Goal: Transaction & Acquisition: Book appointment/travel/reservation

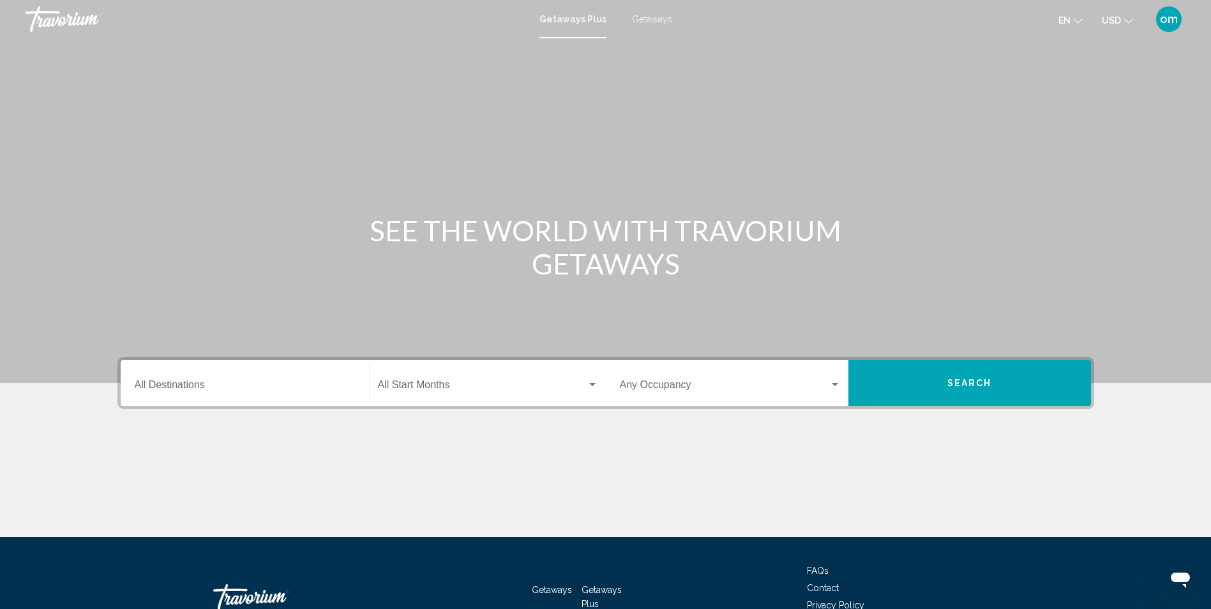
click at [224, 388] on input "Destination All Destinations" at bounding box center [245, 387] width 221 height 11
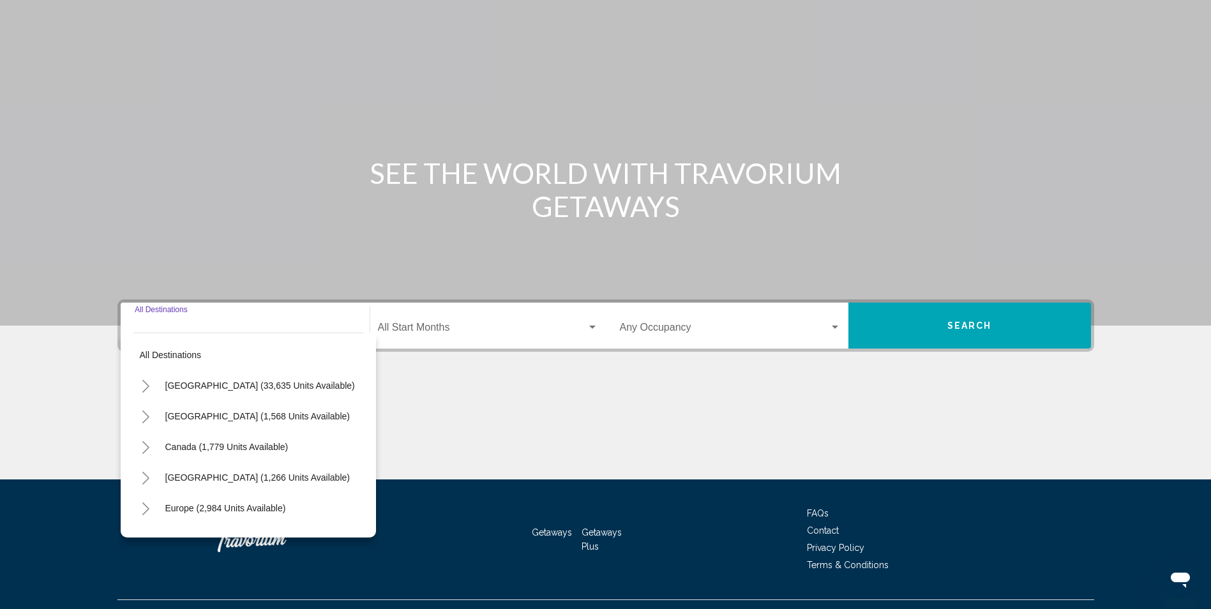
scroll to position [84, 0]
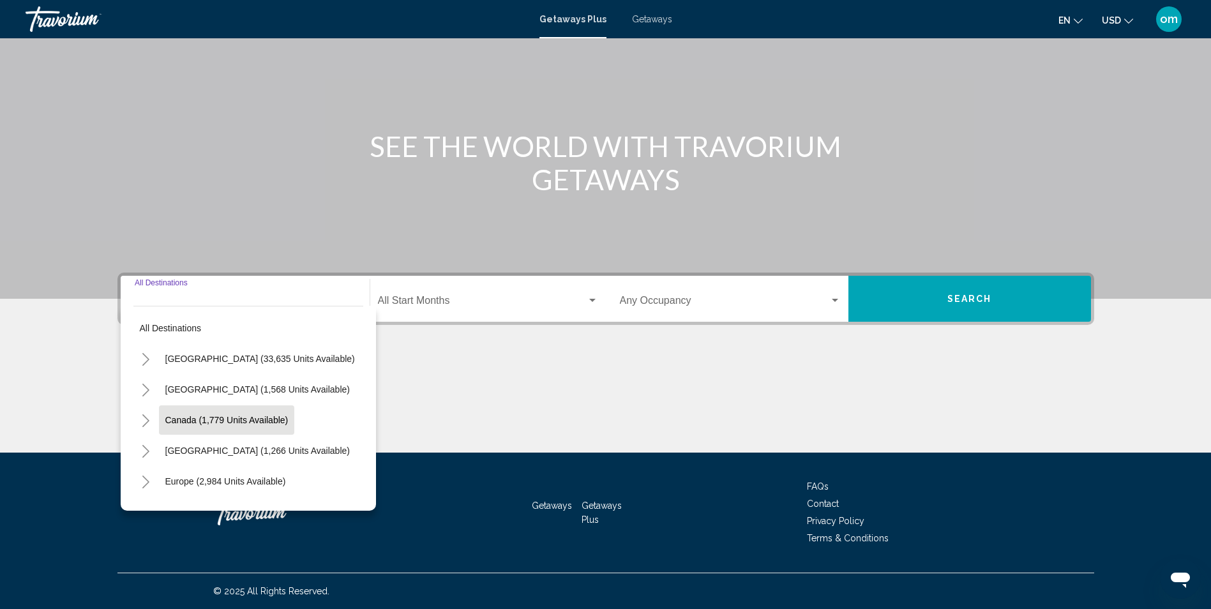
click at [199, 423] on span "Canada (1,779 units available)" at bounding box center [226, 420] width 123 height 10
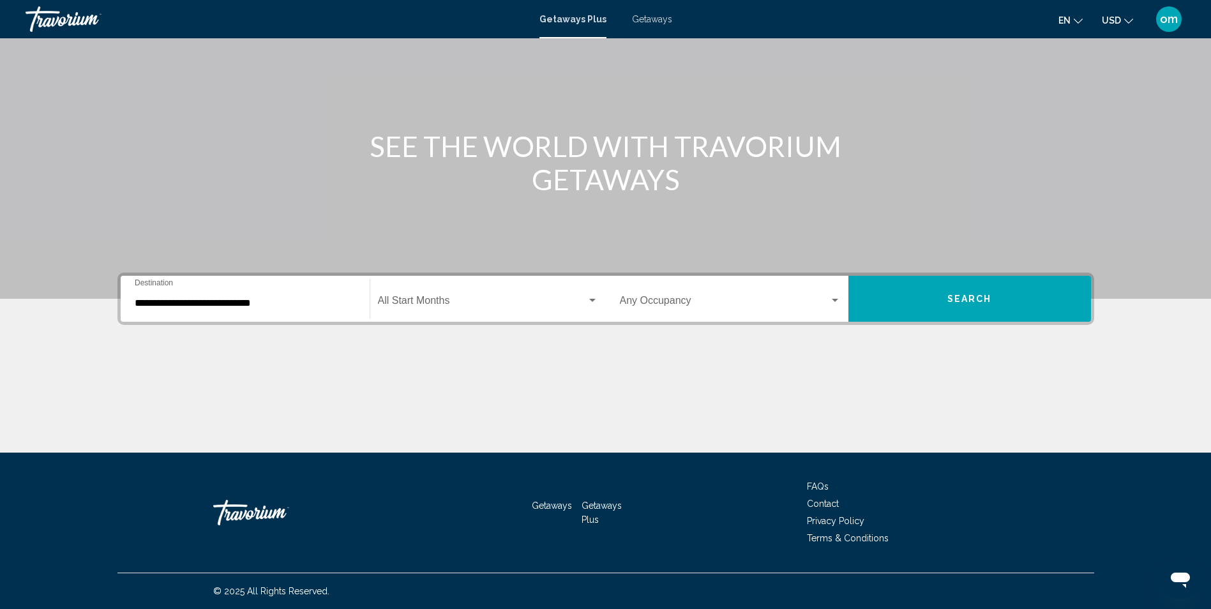
click at [254, 293] on div "**********" at bounding box center [245, 299] width 221 height 40
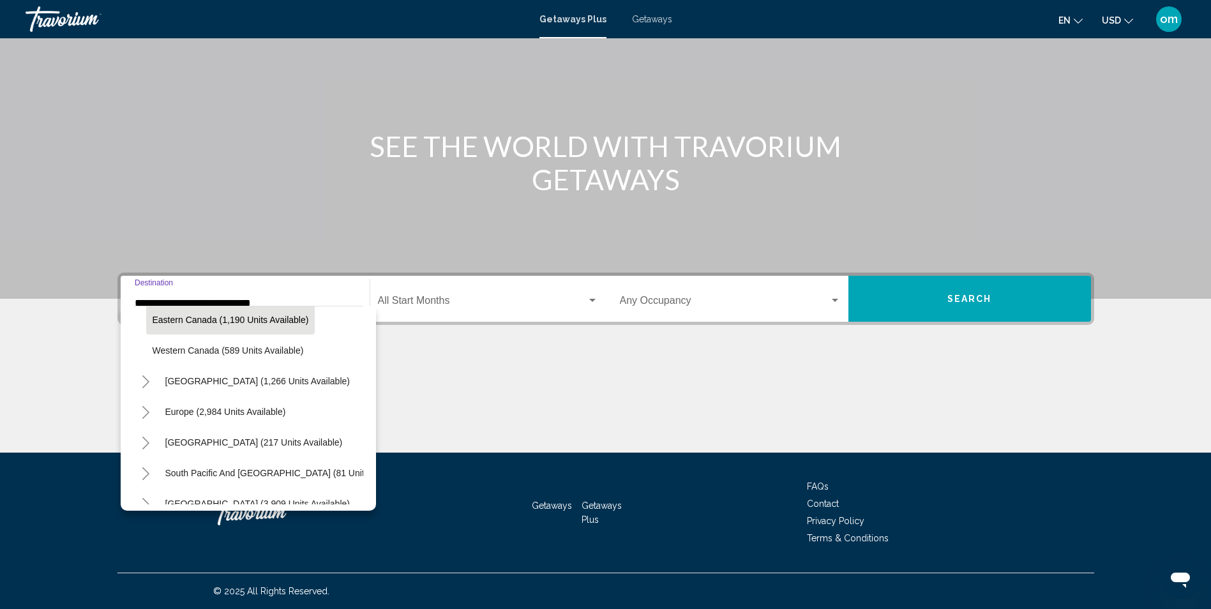
scroll to position [148, 0]
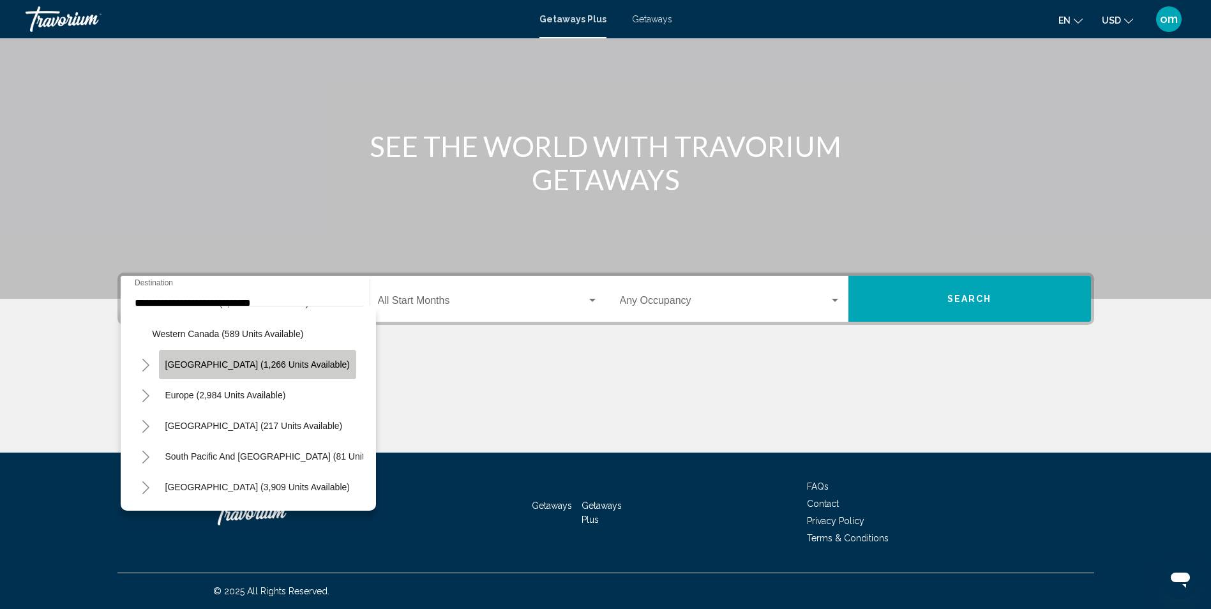
click at [285, 363] on span "[GEOGRAPHIC_DATA] (1,266 units available)" at bounding box center [257, 365] width 185 height 10
type input "**********"
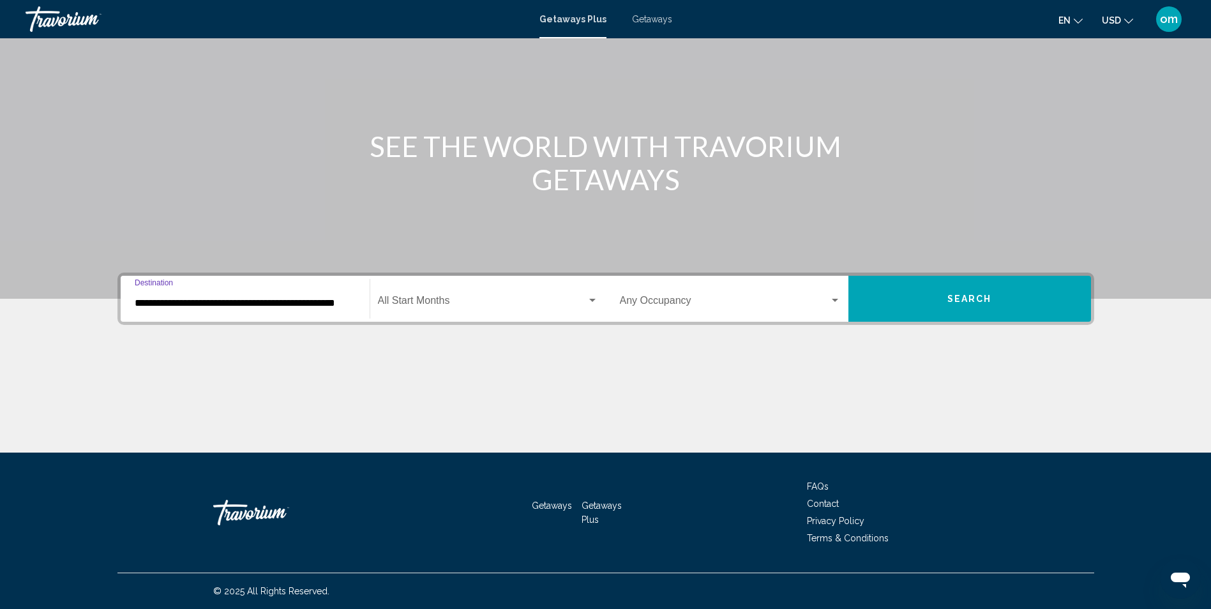
click at [936, 305] on button "Search" at bounding box center [970, 299] width 243 height 46
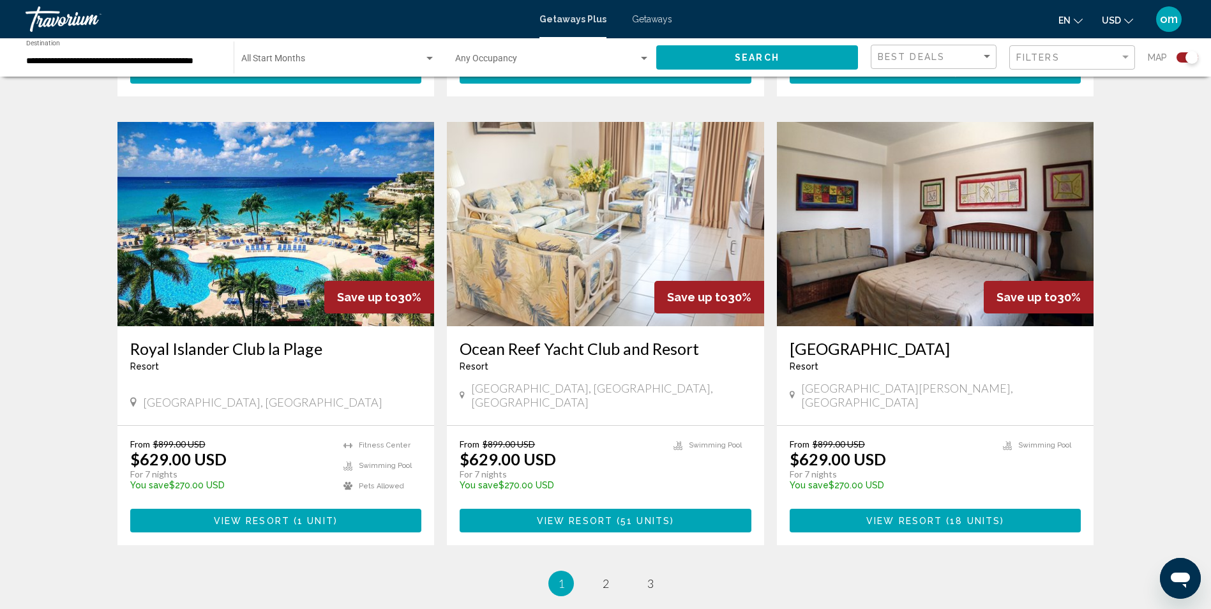
scroll to position [1788, 0]
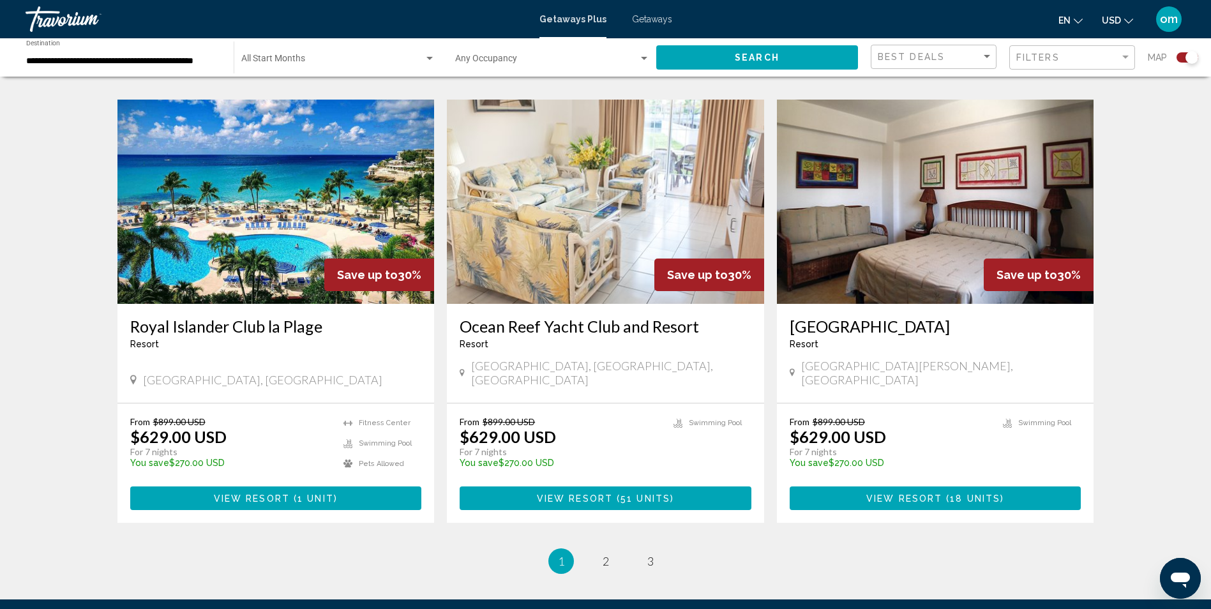
click at [293, 234] on img "Main content" at bounding box center [276, 202] width 317 height 204
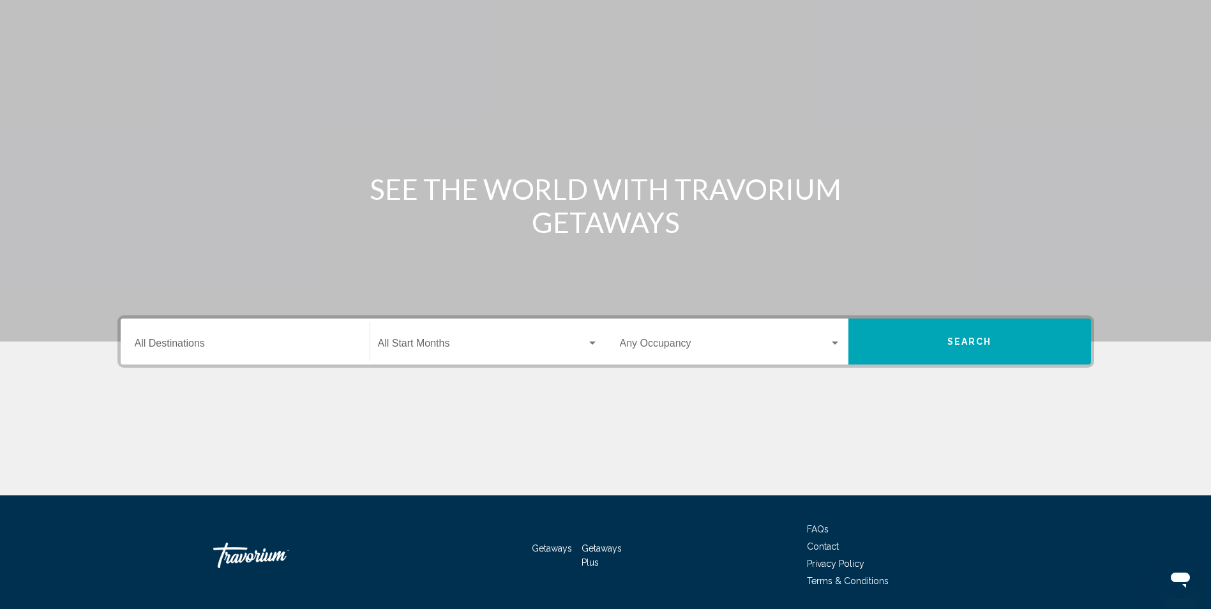
scroll to position [64, 0]
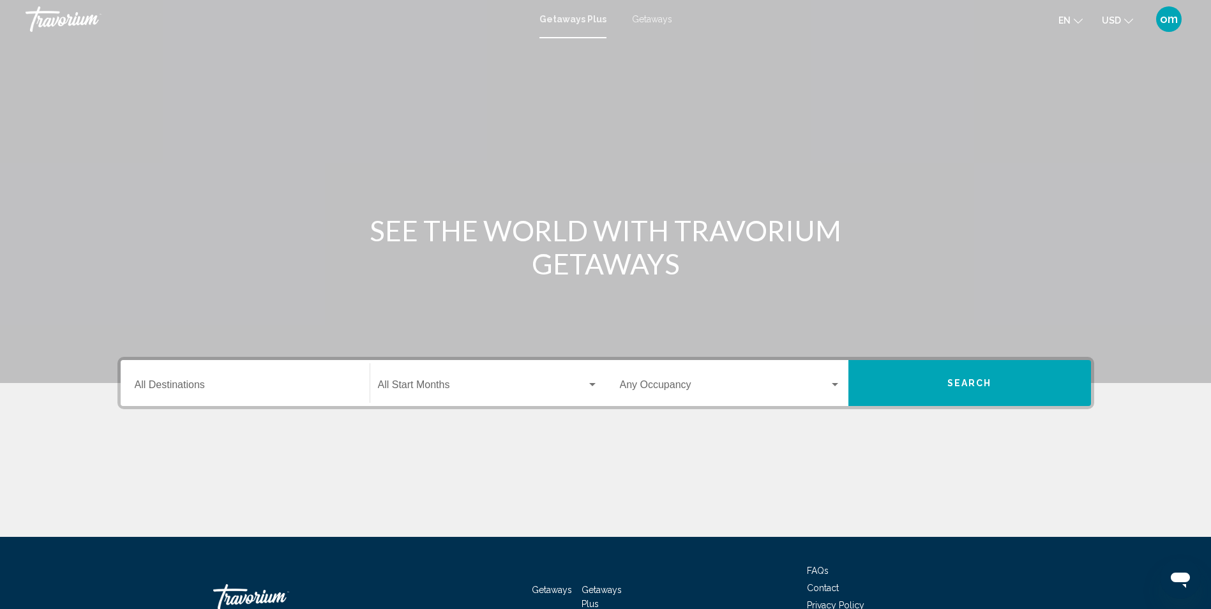
click at [328, 384] on input "Destination All Destinations" at bounding box center [245, 387] width 221 height 11
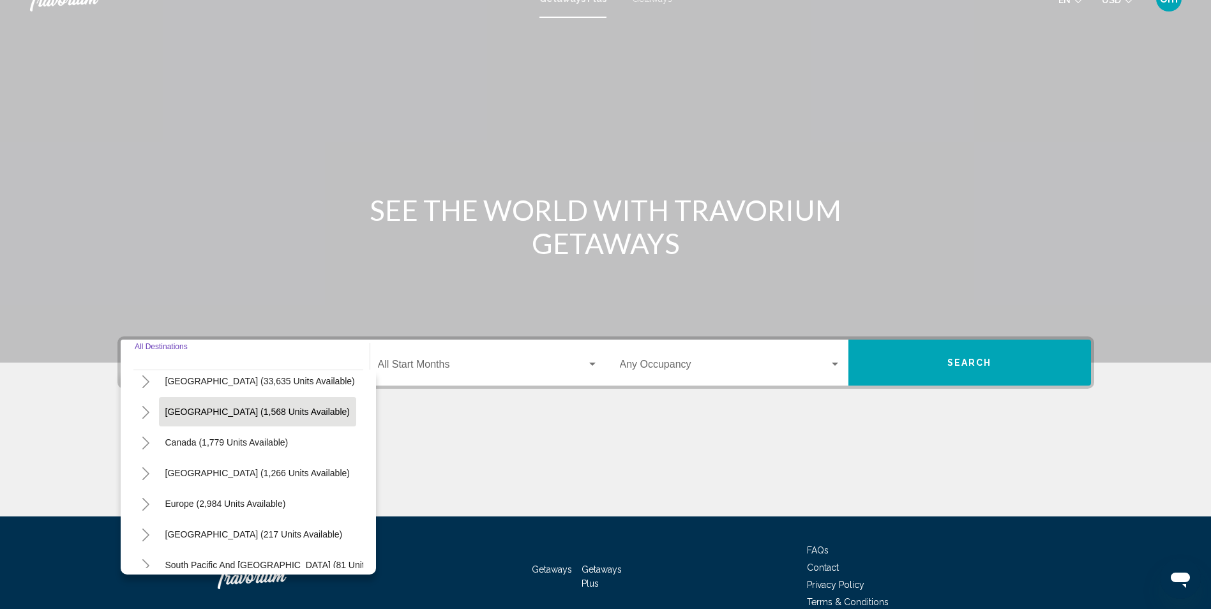
scroll to position [64, 0]
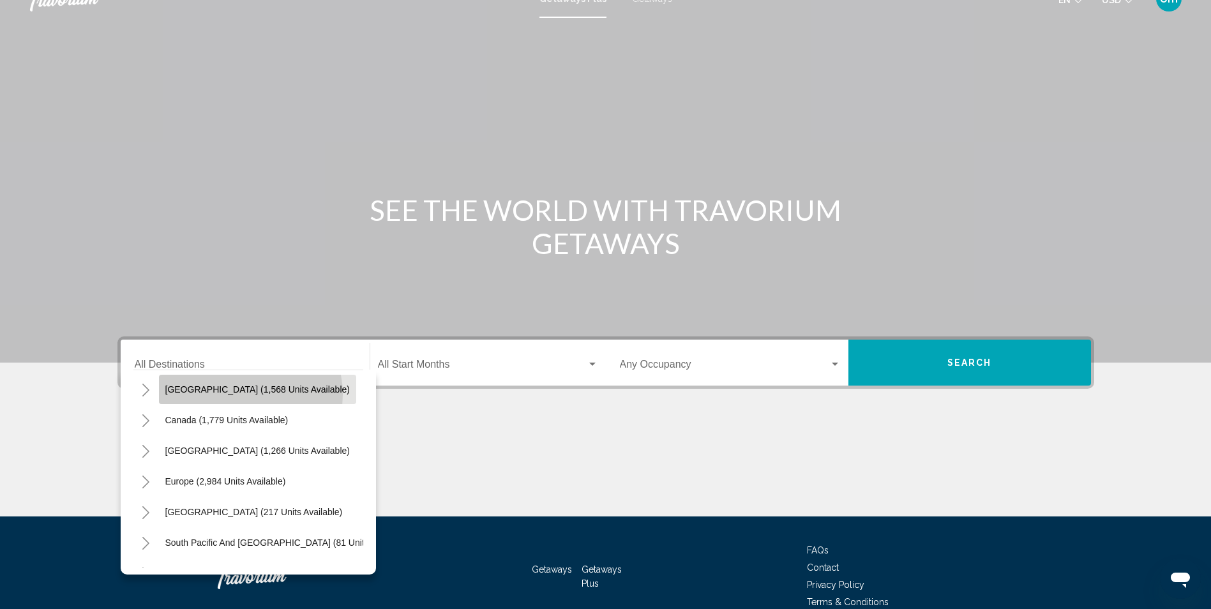
click at [250, 394] on span "[GEOGRAPHIC_DATA] (1,568 units available)" at bounding box center [257, 389] width 185 height 10
type input "**********"
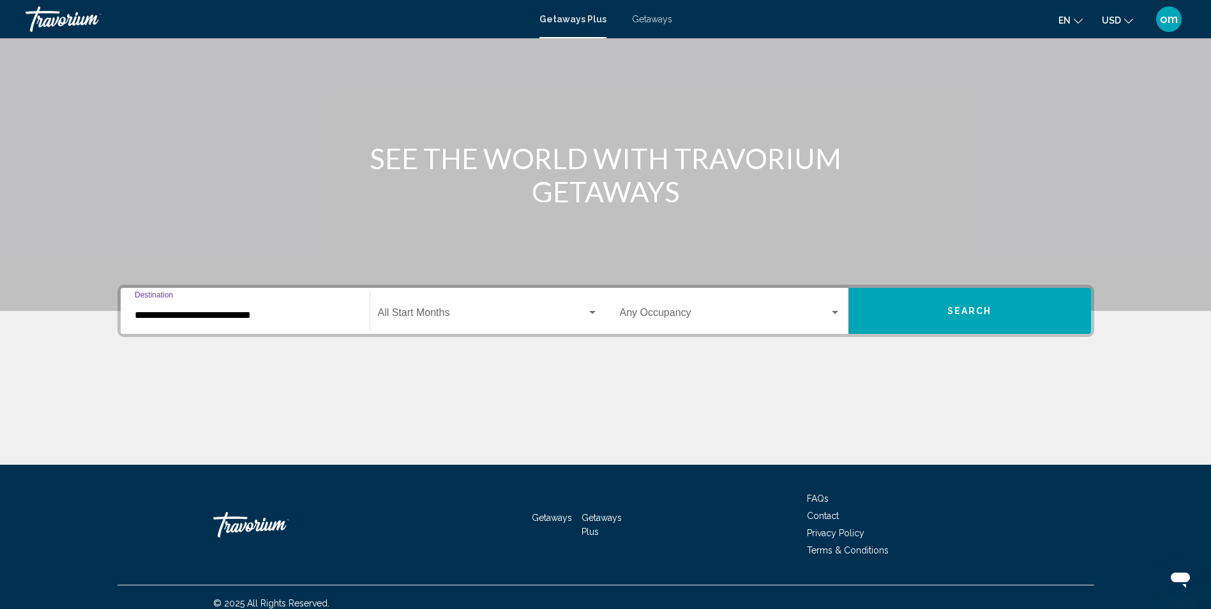
scroll to position [84, 0]
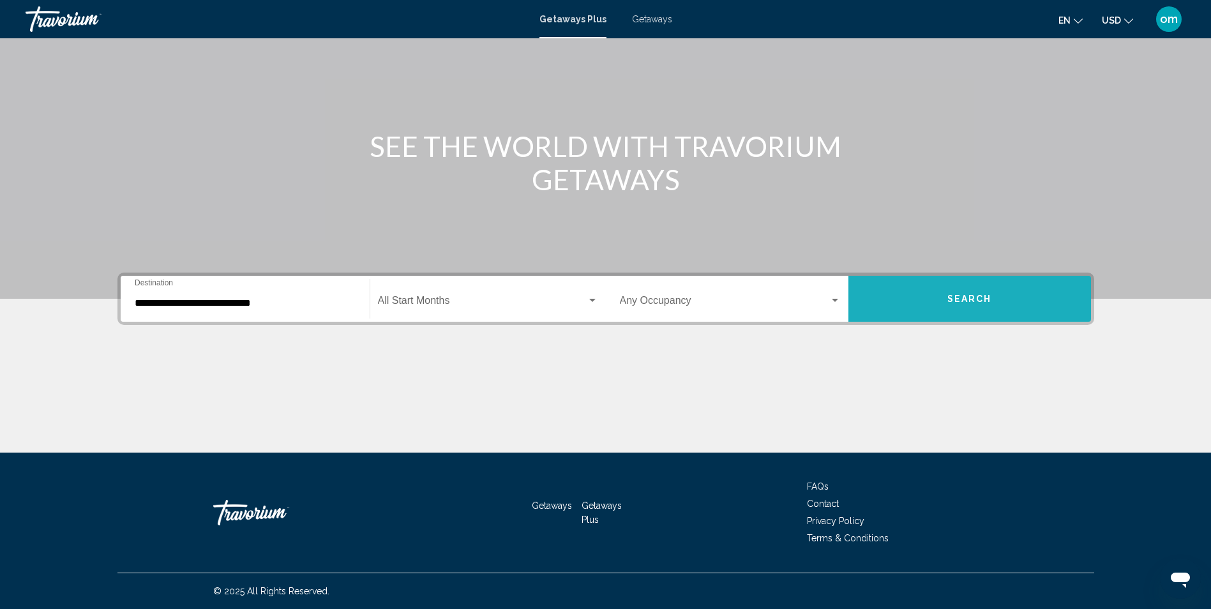
click at [967, 307] on button "Search" at bounding box center [970, 299] width 243 height 46
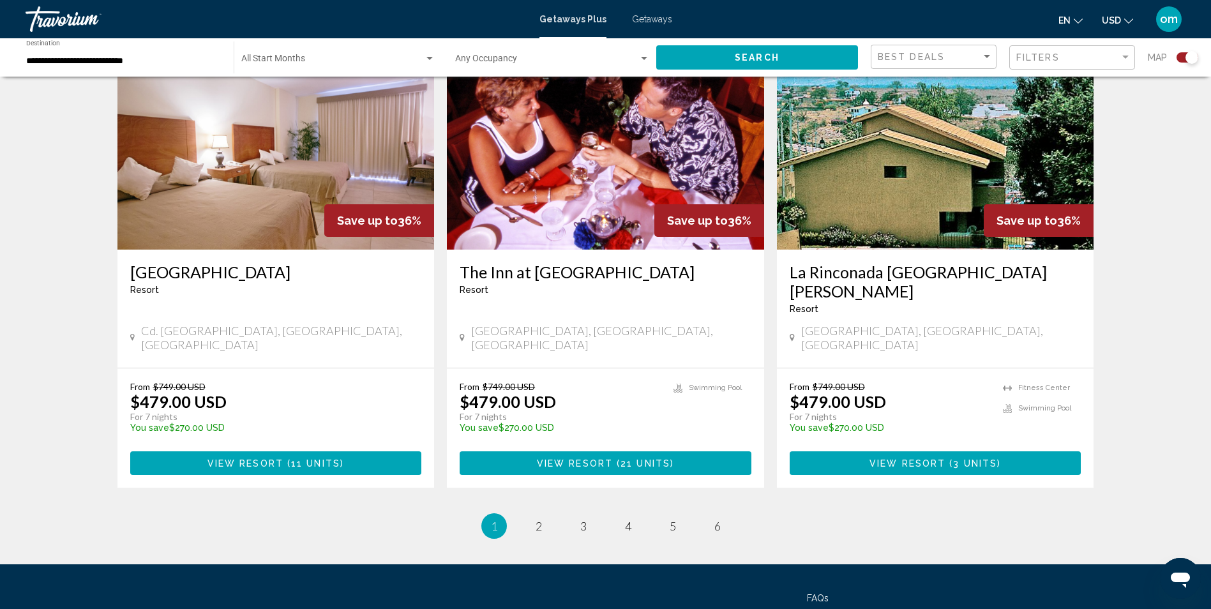
scroll to position [1869, 0]
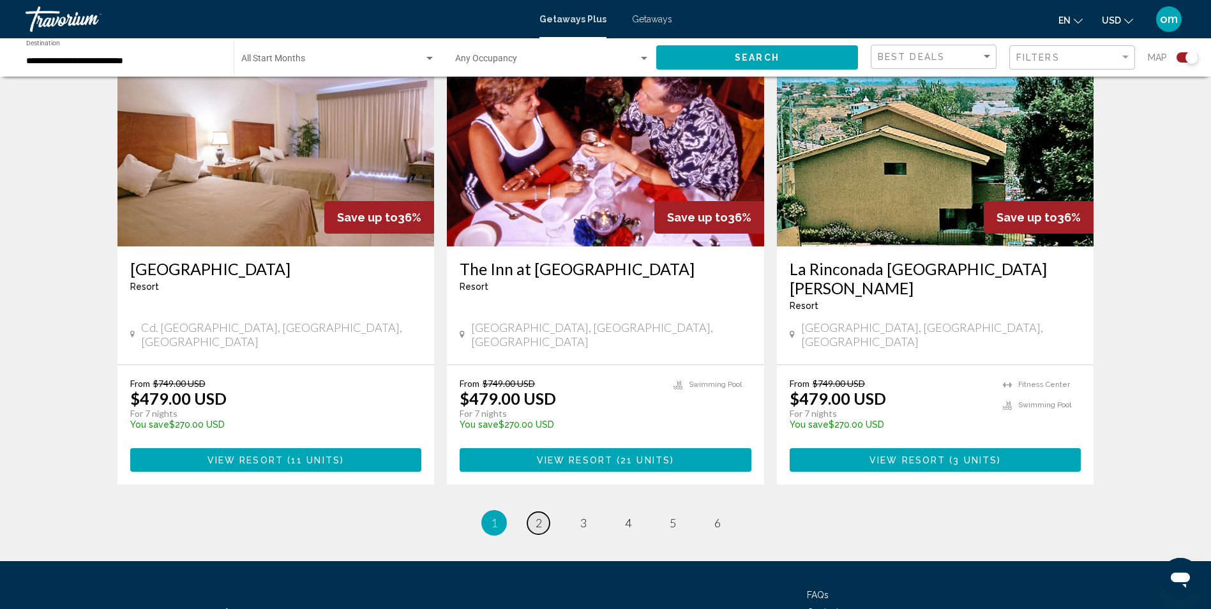
click at [534, 512] on link "page 2" at bounding box center [539, 523] width 22 height 22
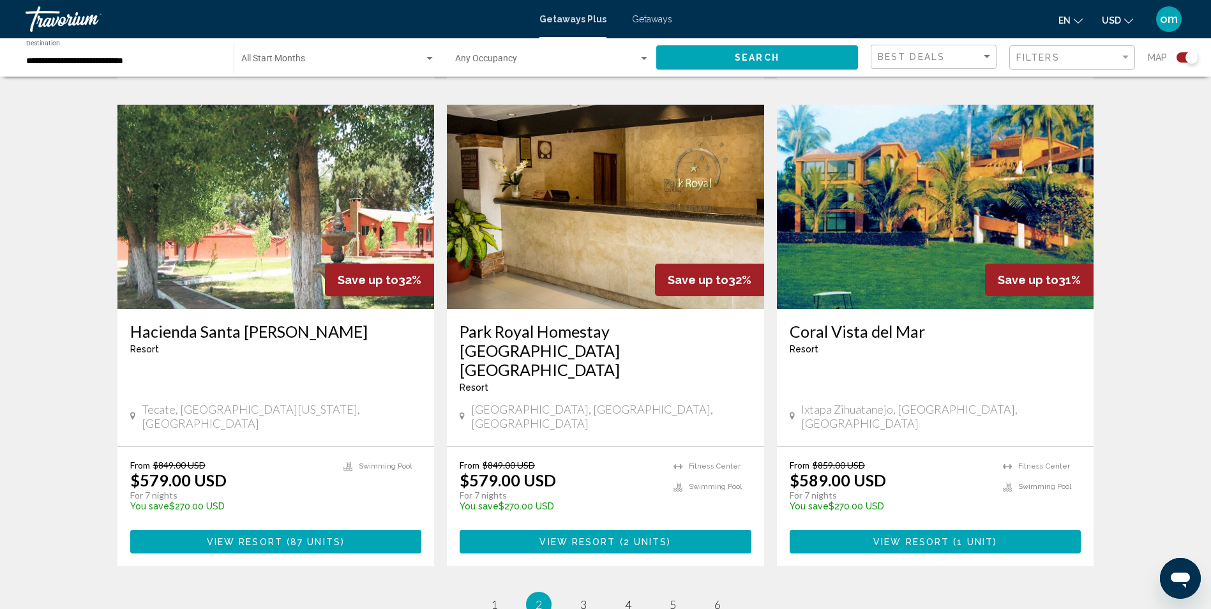
scroll to position [1888, 0]
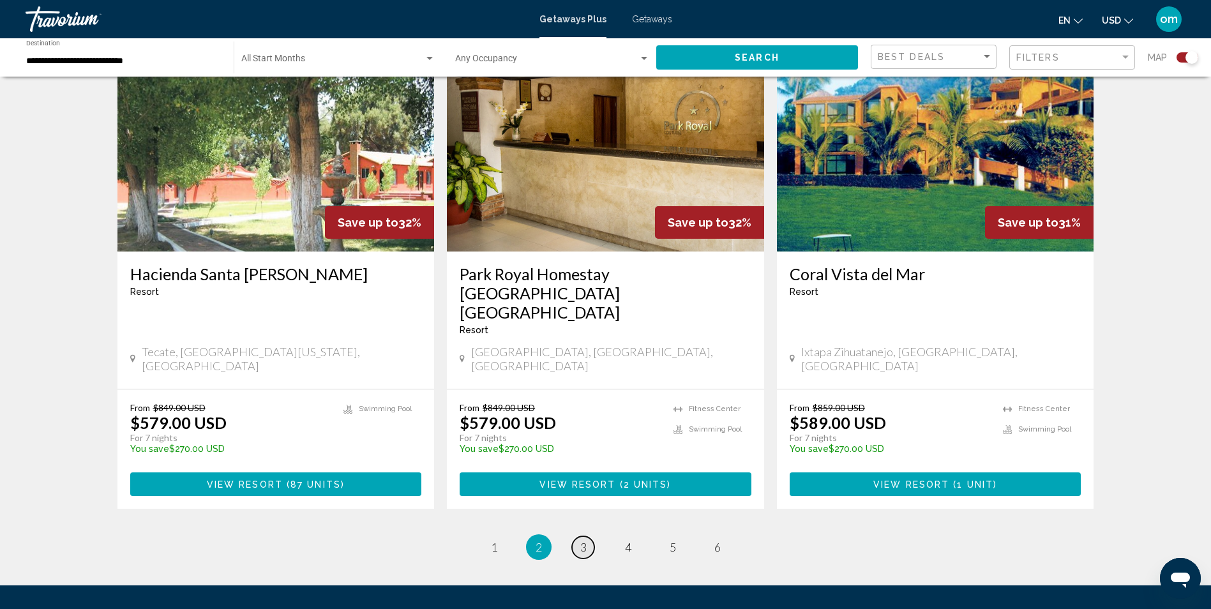
click at [575, 536] on link "page 3" at bounding box center [583, 547] width 22 height 22
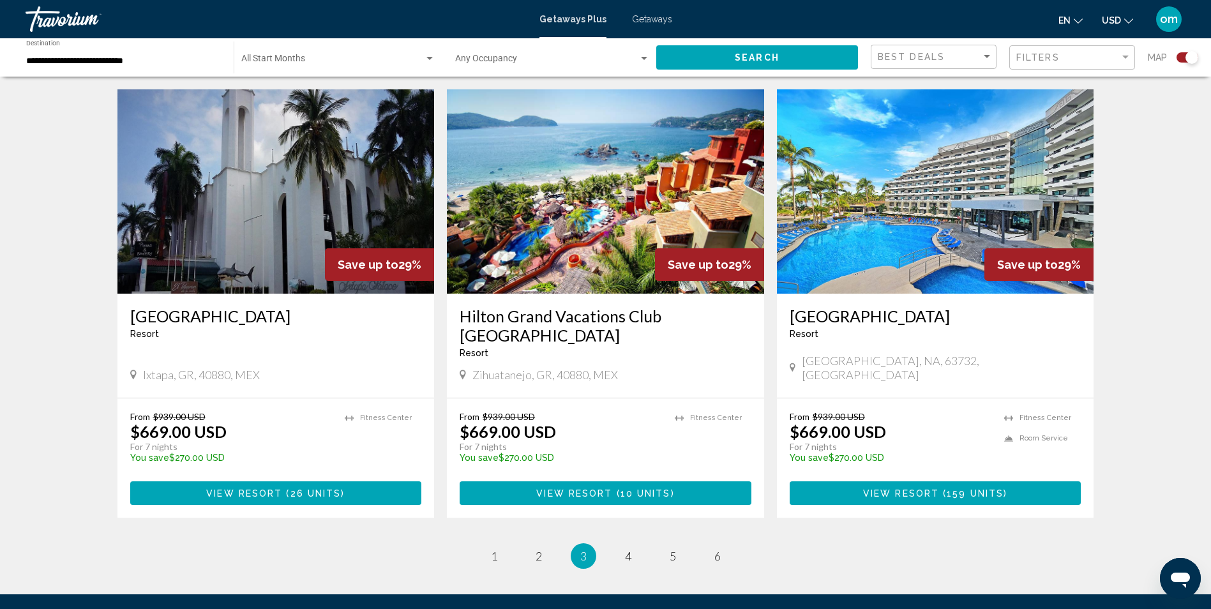
scroll to position [1652, 0]
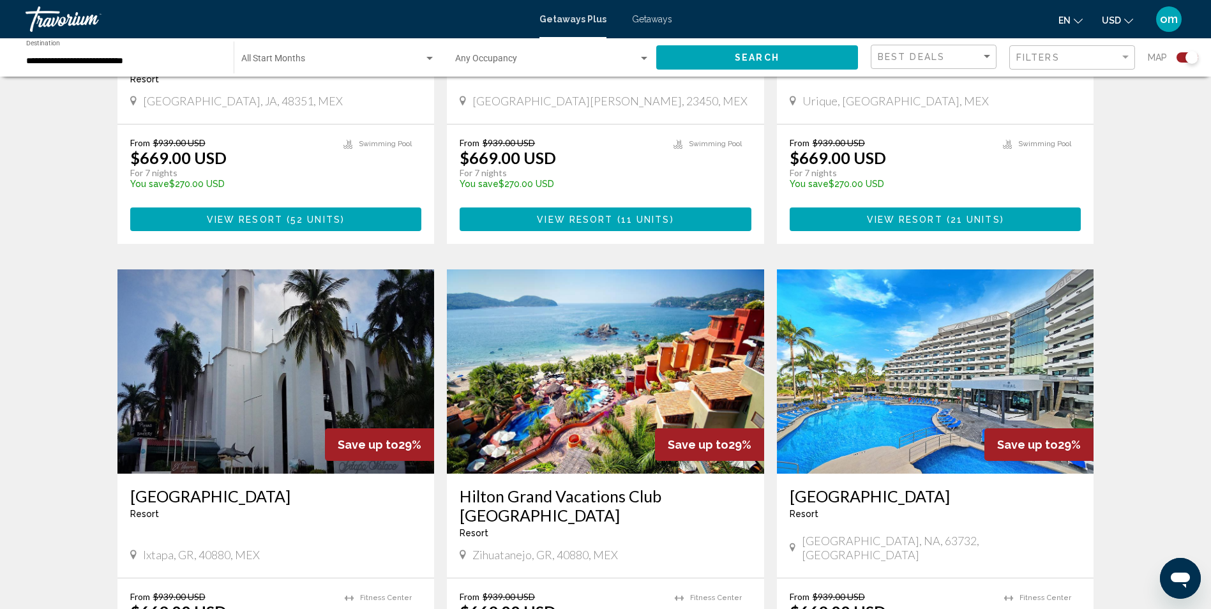
click at [1022, 376] on img "Main content" at bounding box center [935, 372] width 317 height 204
